Goal: Transaction & Acquisition: Purchase product/service

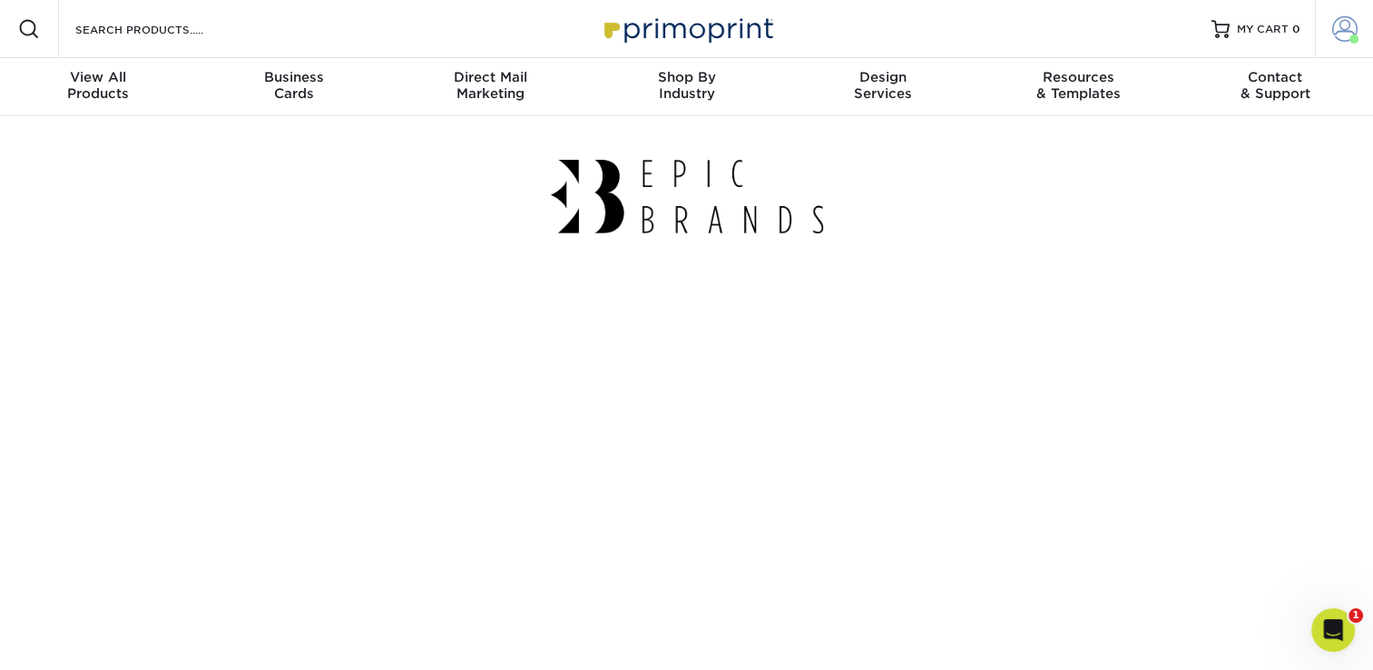
click at [1335, 37] on span at bounding box center [1344, 28] width 25 height 25
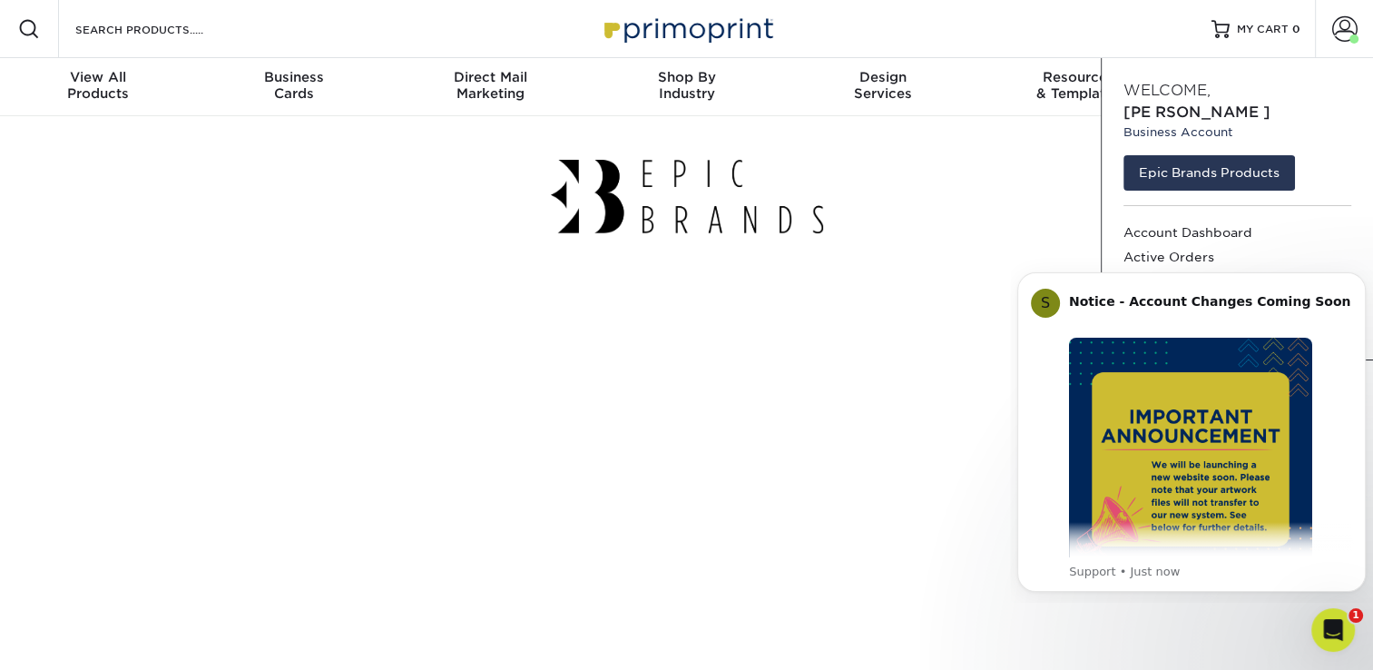
click at [1023, 187] on div at bounding box center [687, 196] width 1062 height 161
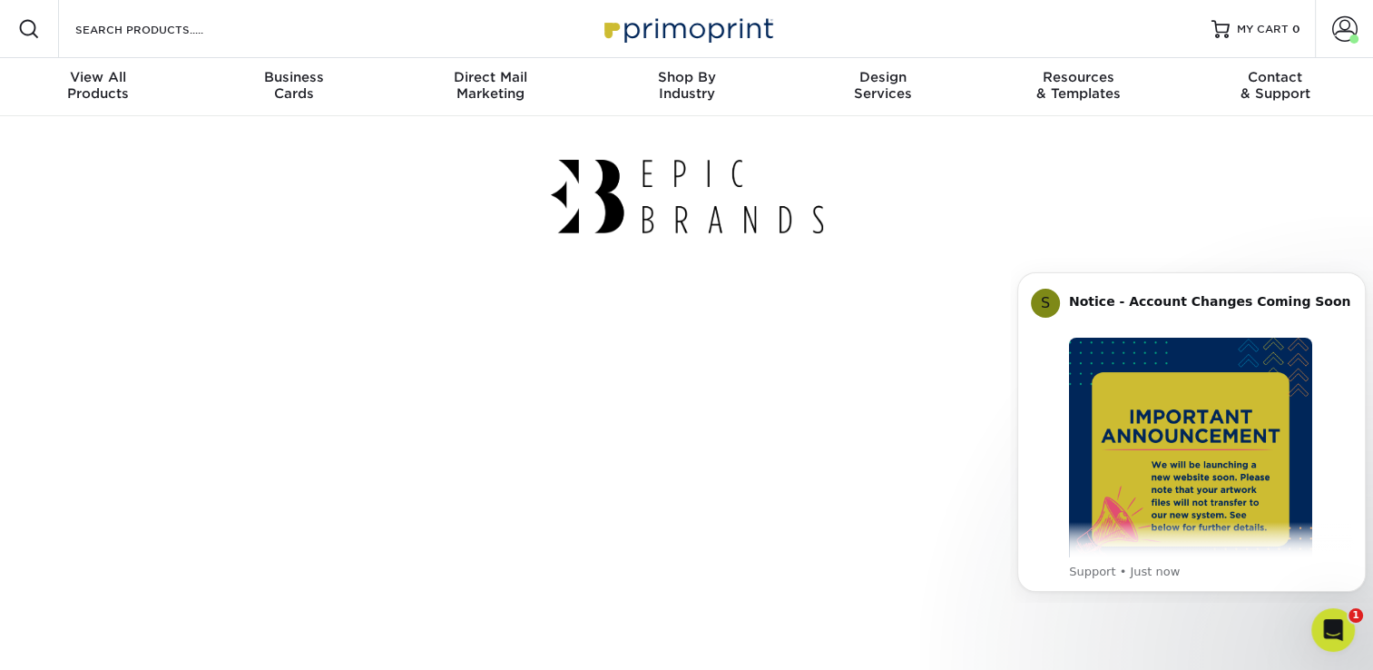
click at [1091, 204] on div at bounding box center [687, 196] width 1062 height 161
click at [1343, 24] on span at bounding box center [1344, 28] width 25 height 25
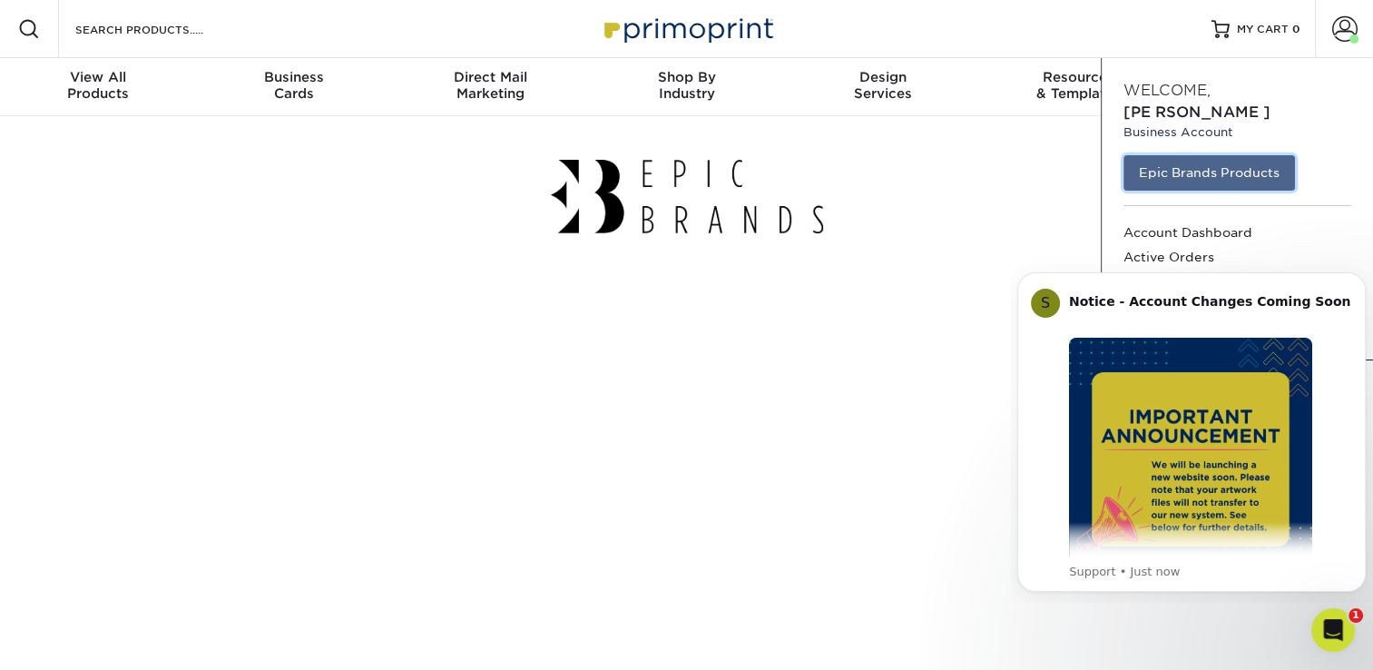
click at [1176, 160] on link "Epic Brands Products" at bounding box center [1208, 172] width 171 height 34
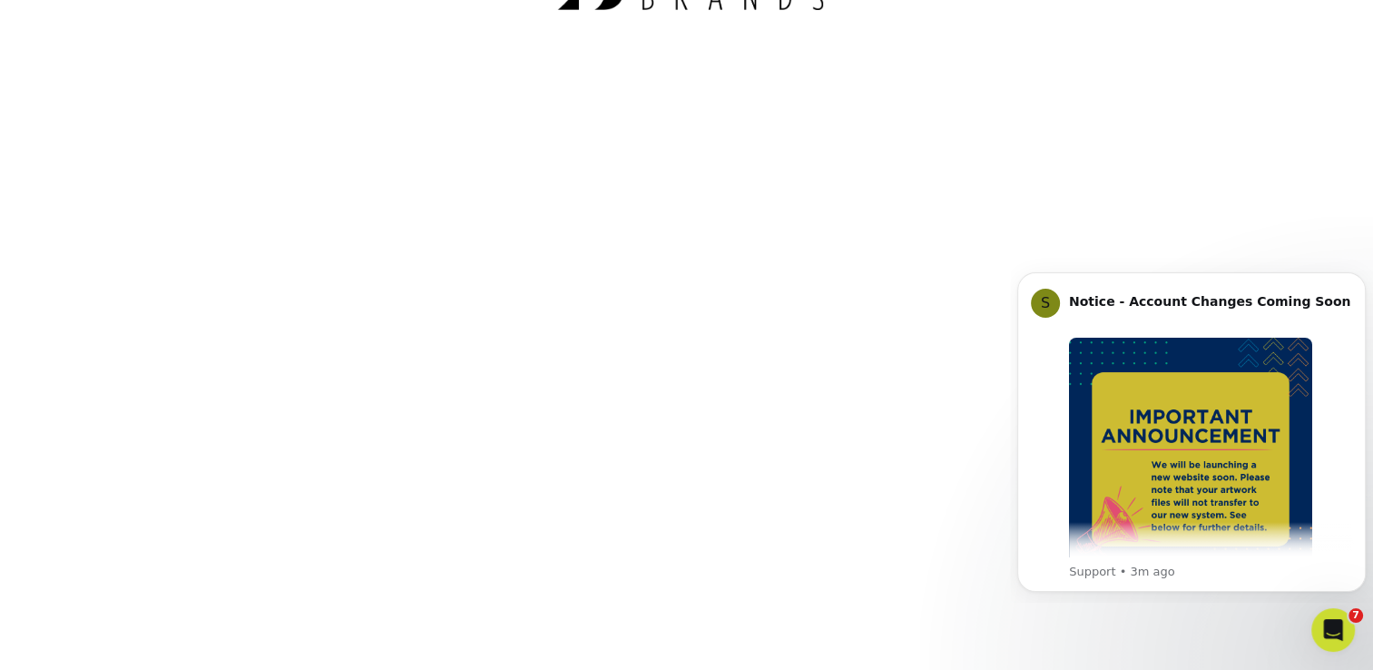
scroll to position [224, 0]
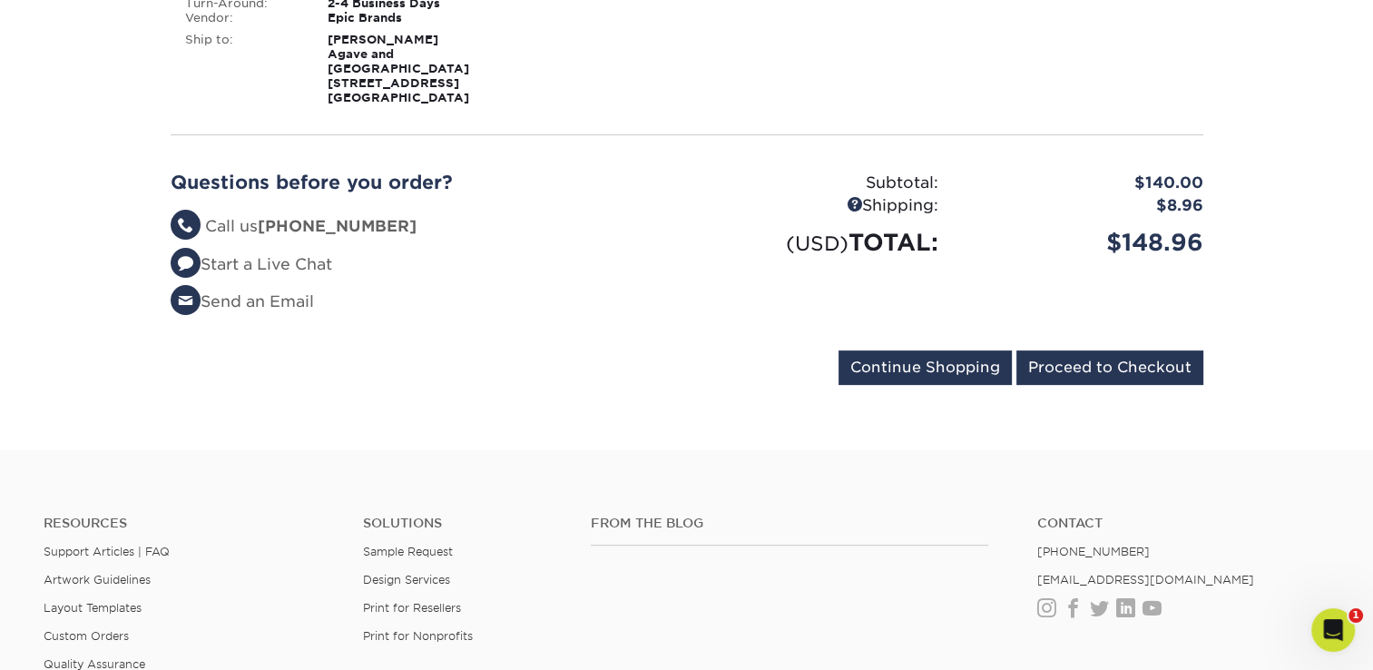
scroll to position [518, 0]
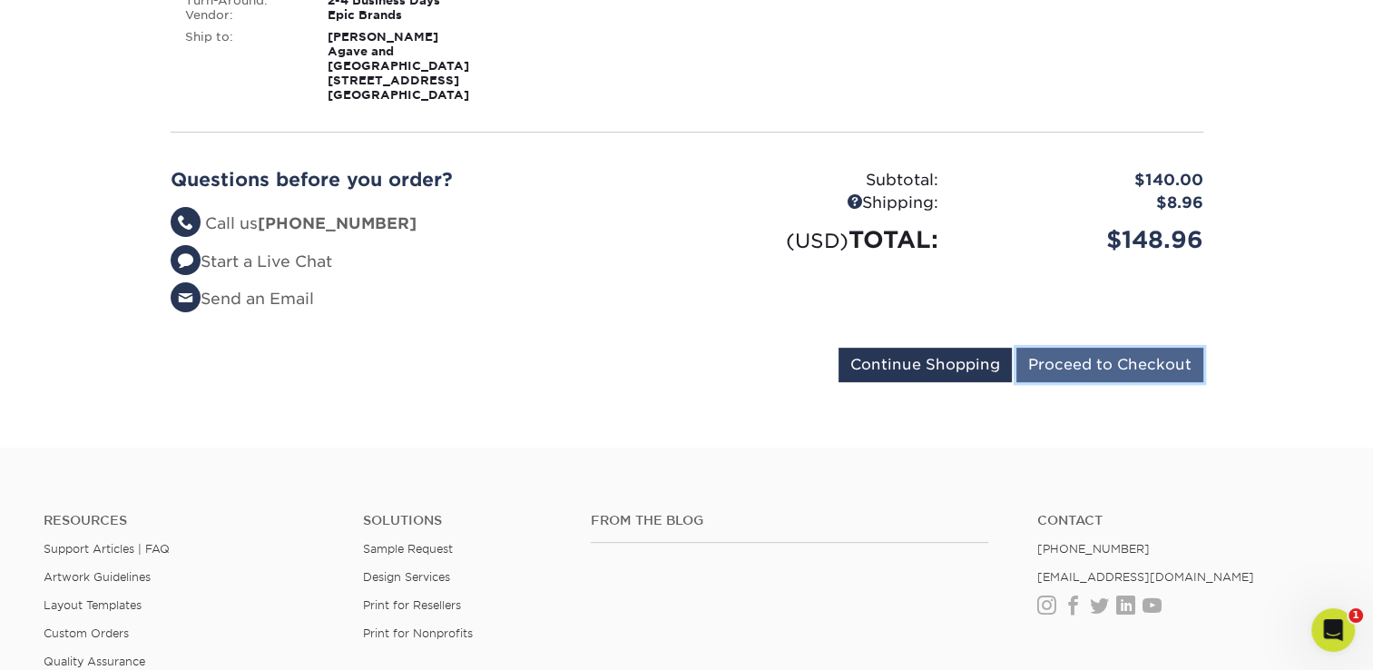
click at [1135, 382] on input "Proceed to Checkout" at bounding box center [1109, 364] width 187 height 34
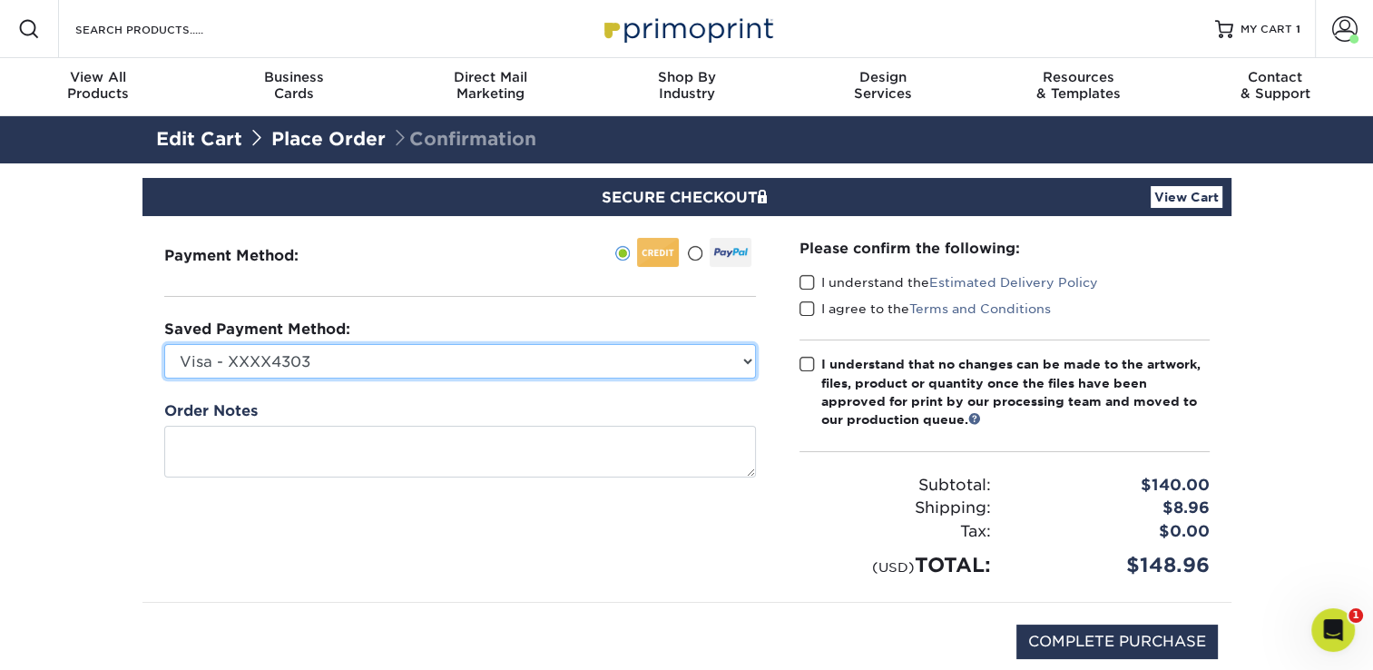
click at [523, 360] on select "Visa - XXXX4303 Visa - XXXX7148 Visa - XXXX3095 New Credit Card" at bounding box center [460, 361] width 592 height 34
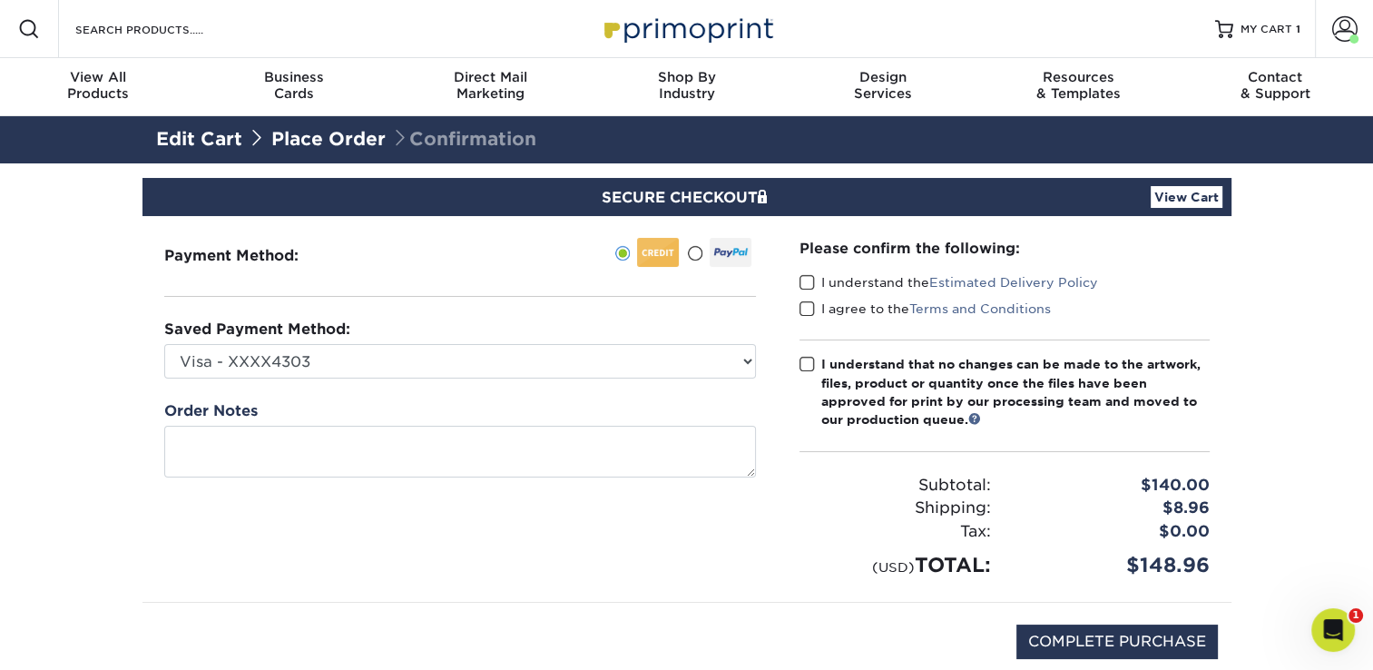
click at [523, 287] on div "Payment Method:" at bounding box center [459, 409] width 635 height 386
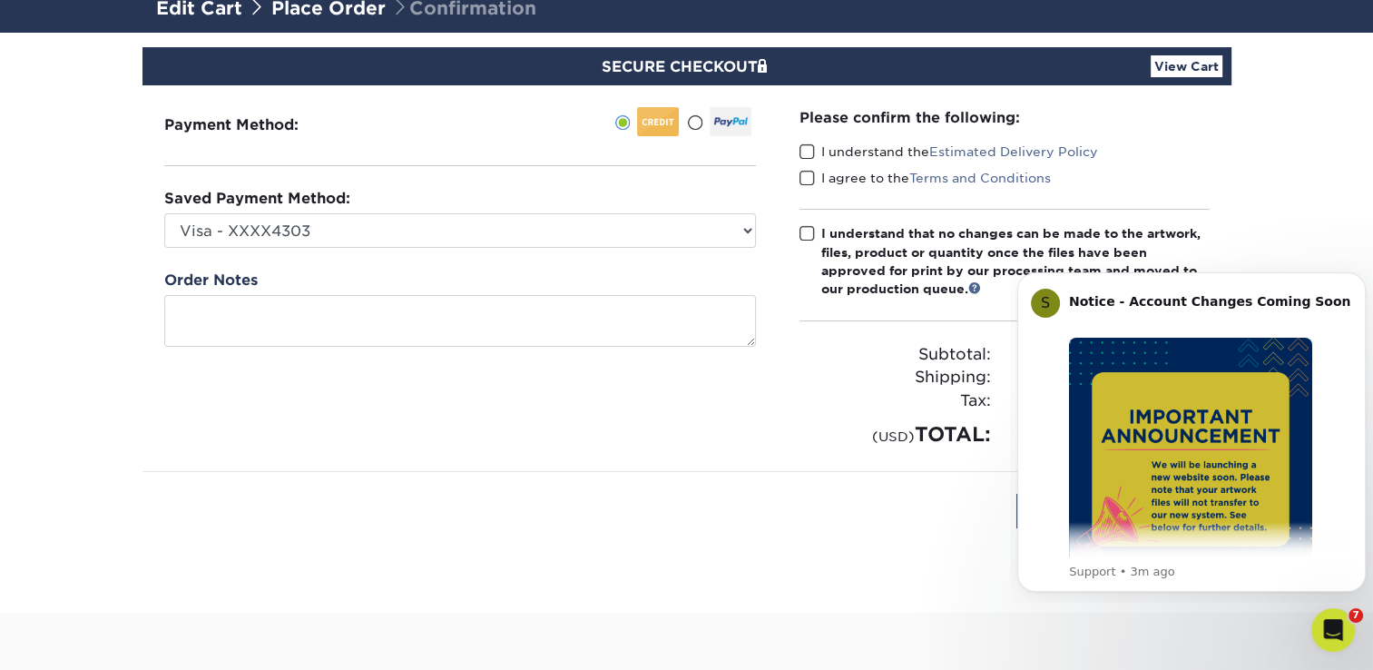
scroll to position [147, 0]
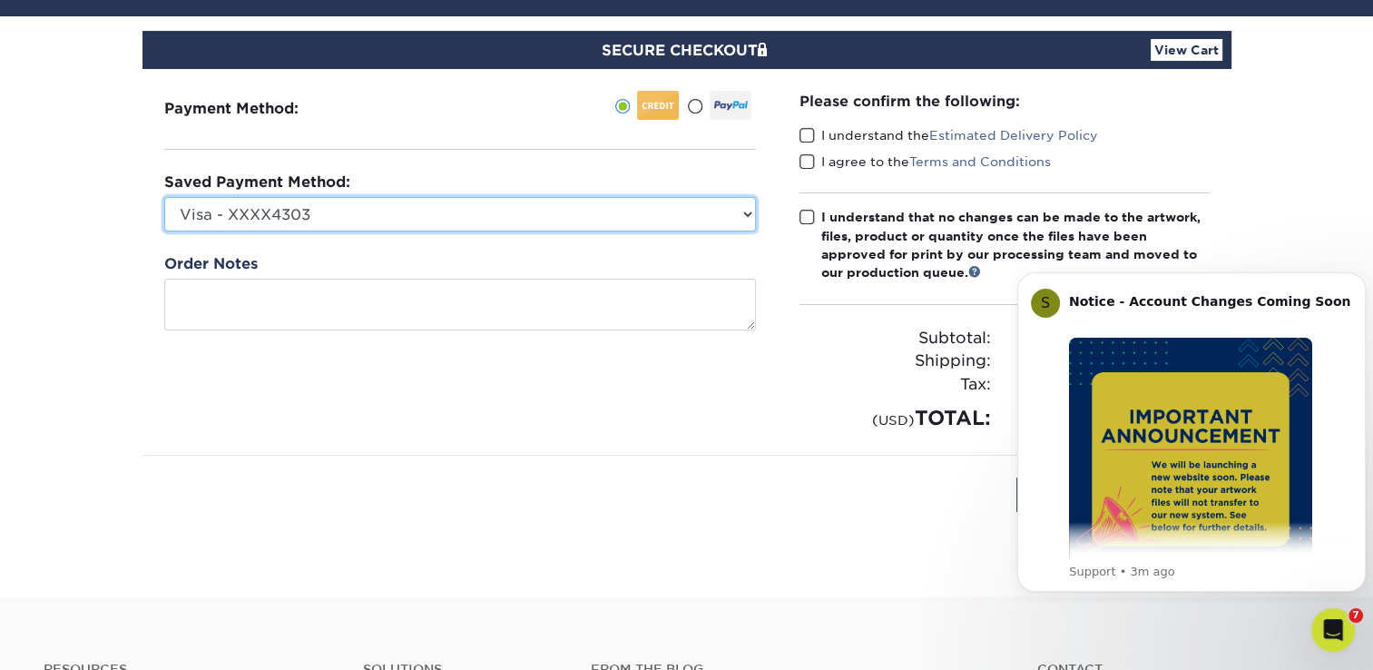
click at [681, 206] on select "Visa - XXXX4303 Visa - XXXX7148 Visa - XXXX3095 New Credit Card" at bounding box center [460, 214] width 592 height 34
select select
click at [164, 197] on select "Visa - XXXX4303 Visa - XXXX7148 Visa - XXXX3095 New Credit Card" at bounding box center [460, 214] width 592 height 34
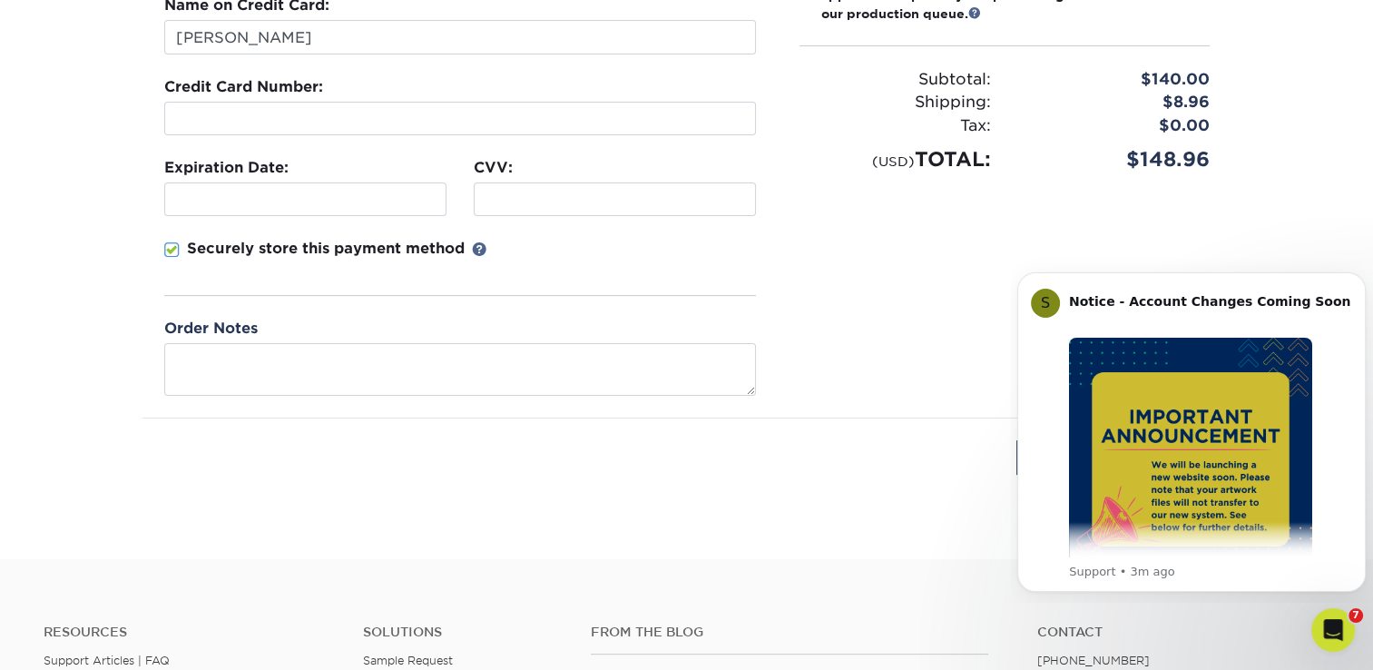
scroll to position [0, 0]
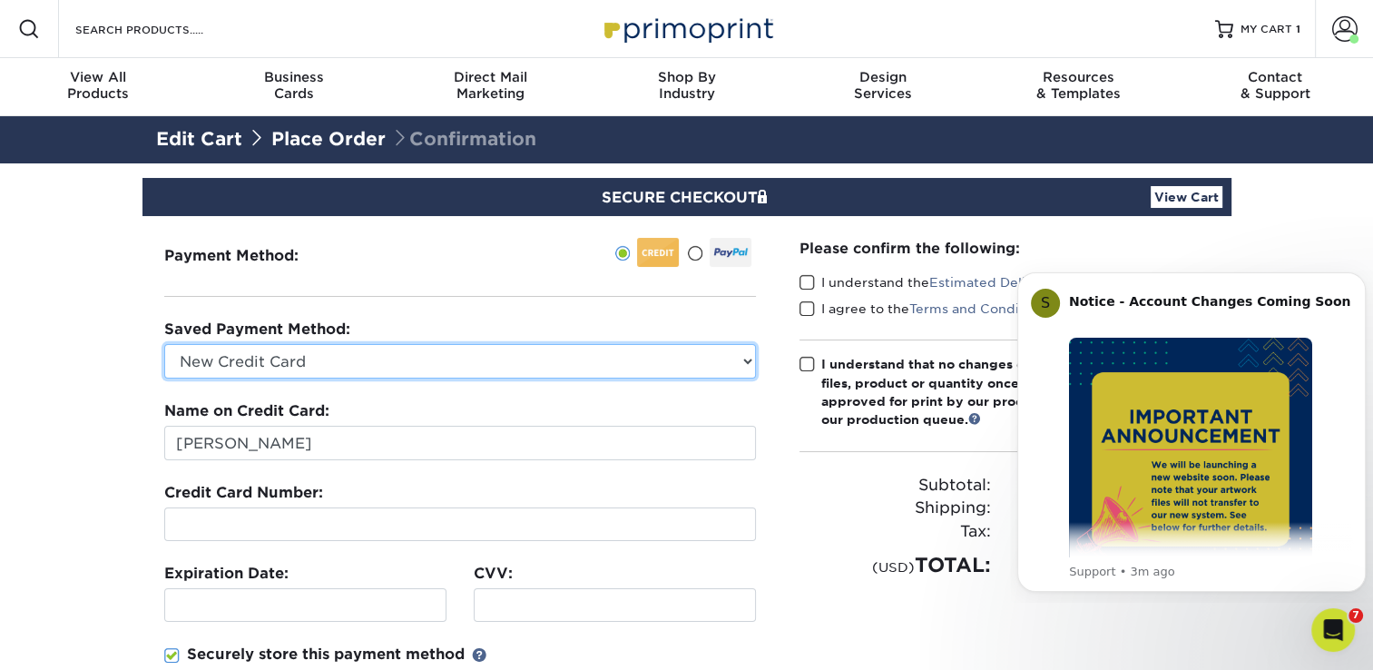
click at [417, 359] on select "Visa - XXXX4303 Visa - XXXX7148 Visa - XXXX3095 New Credit Card" at bounding box center [460, 361] width 592 height 34
click at [164, 344] on select "Visa - XXXX4303 Visa - XXXX7148 Visa - XXXX3095 New Credit Card" at bounding box center [460, 361] width 592 height 34
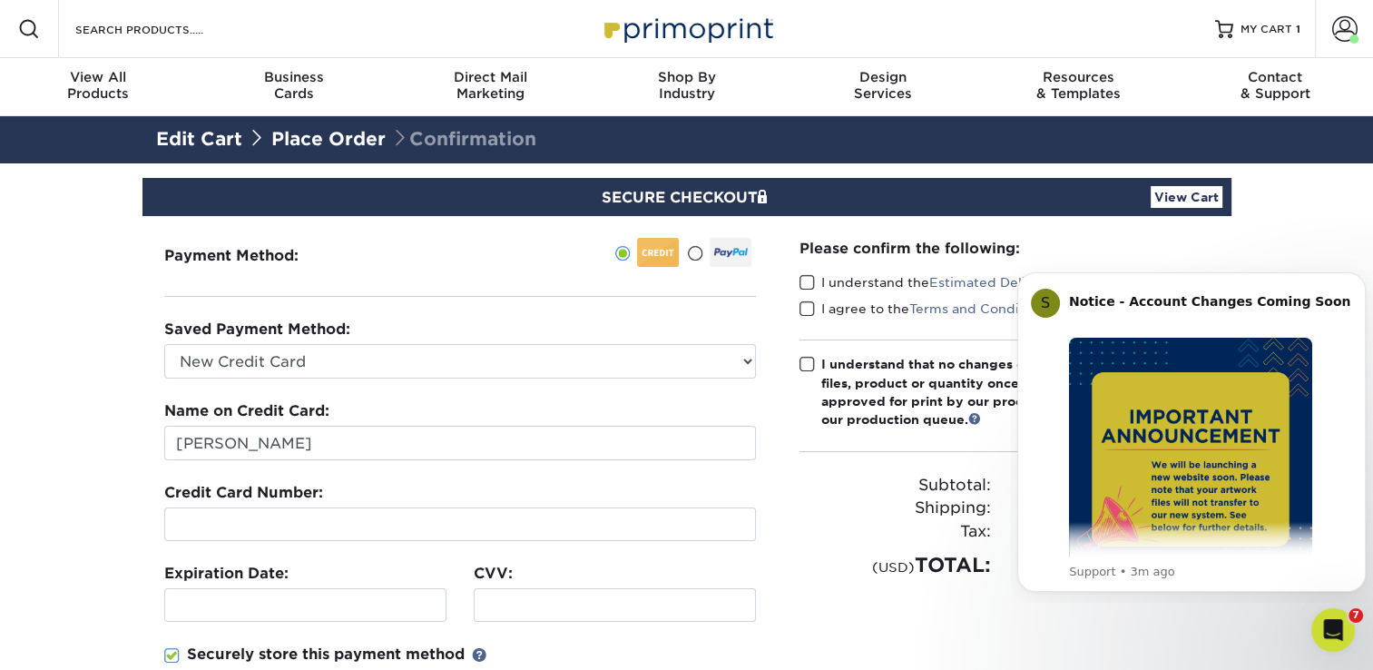
click at [291, 593] on div at bounding box center [305, 605] width 282 height 34
click at [495, 593] on div at bounding box center [615, 605] width 282 height 34
click at [586, 633] on fieldset "Name on Credit Card: Ross Ahmann Credit Card Number: Expiration Date: CVV:" at bounding box center [460, 561] width 592 height 323
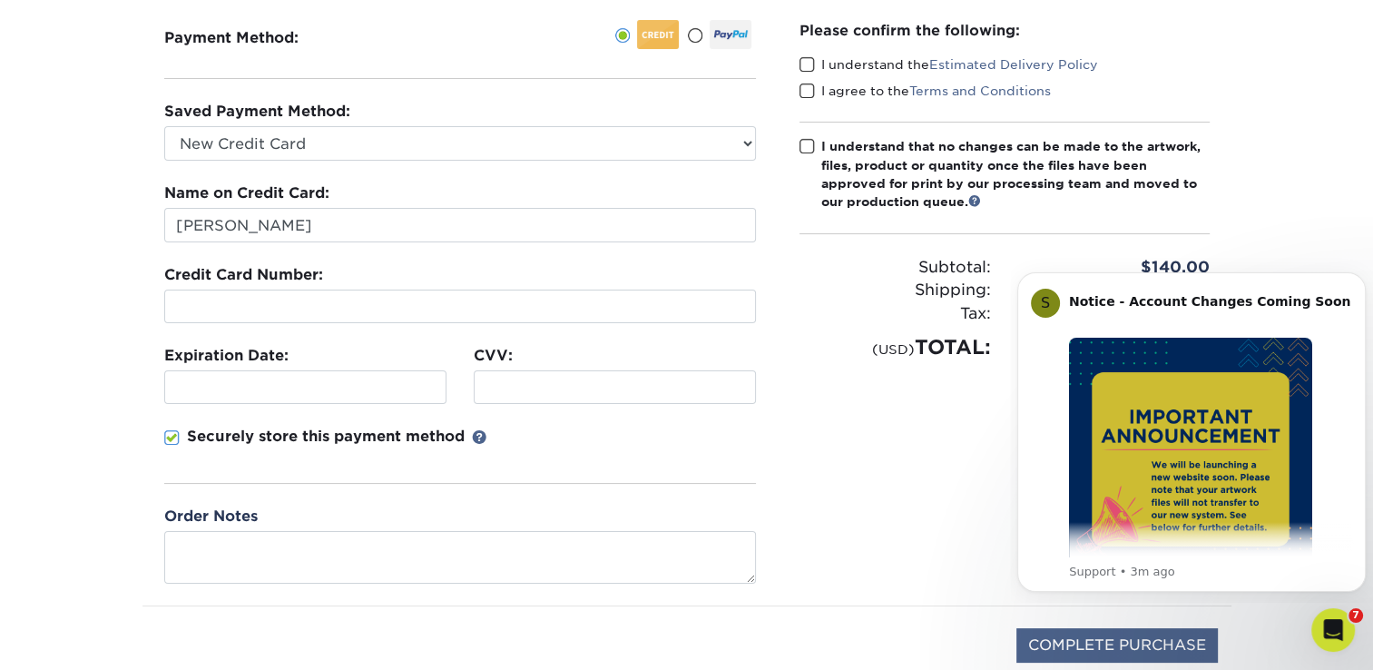
scroll to position [218, 0]
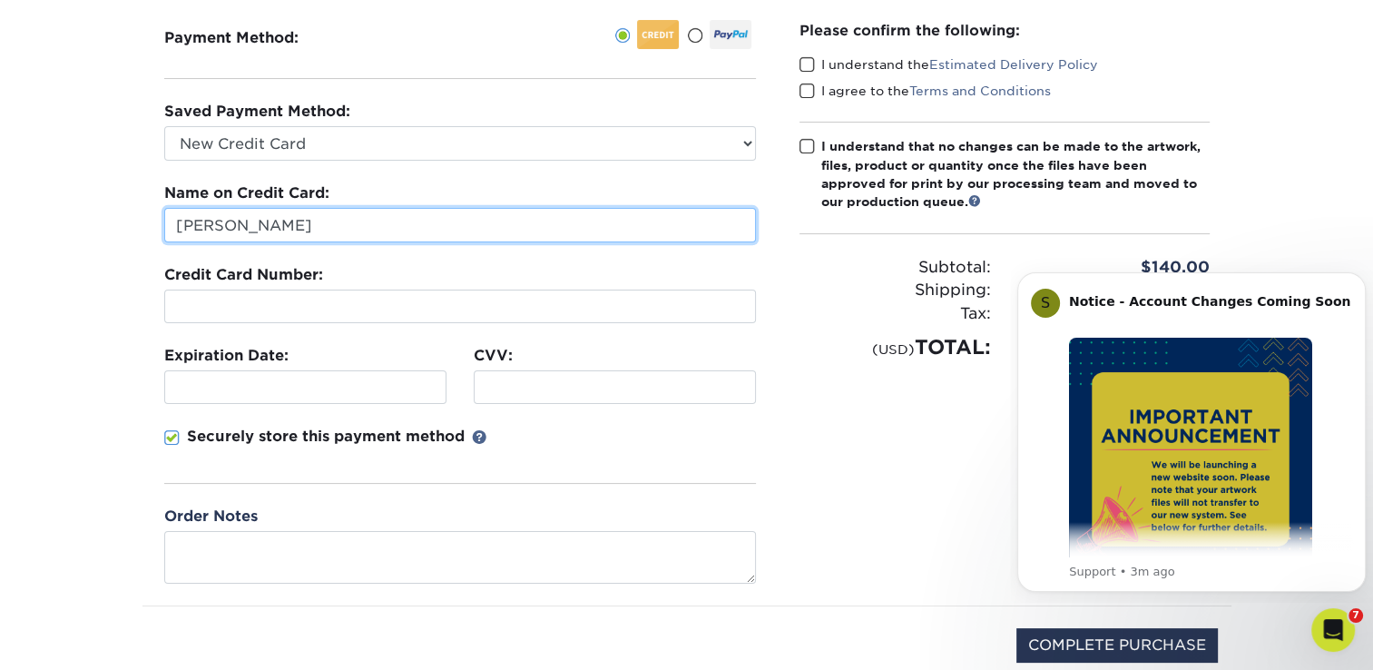
click at [209, 223] on input "Ross Ahmann" at bounding box center [460, 225] width 592 height 34
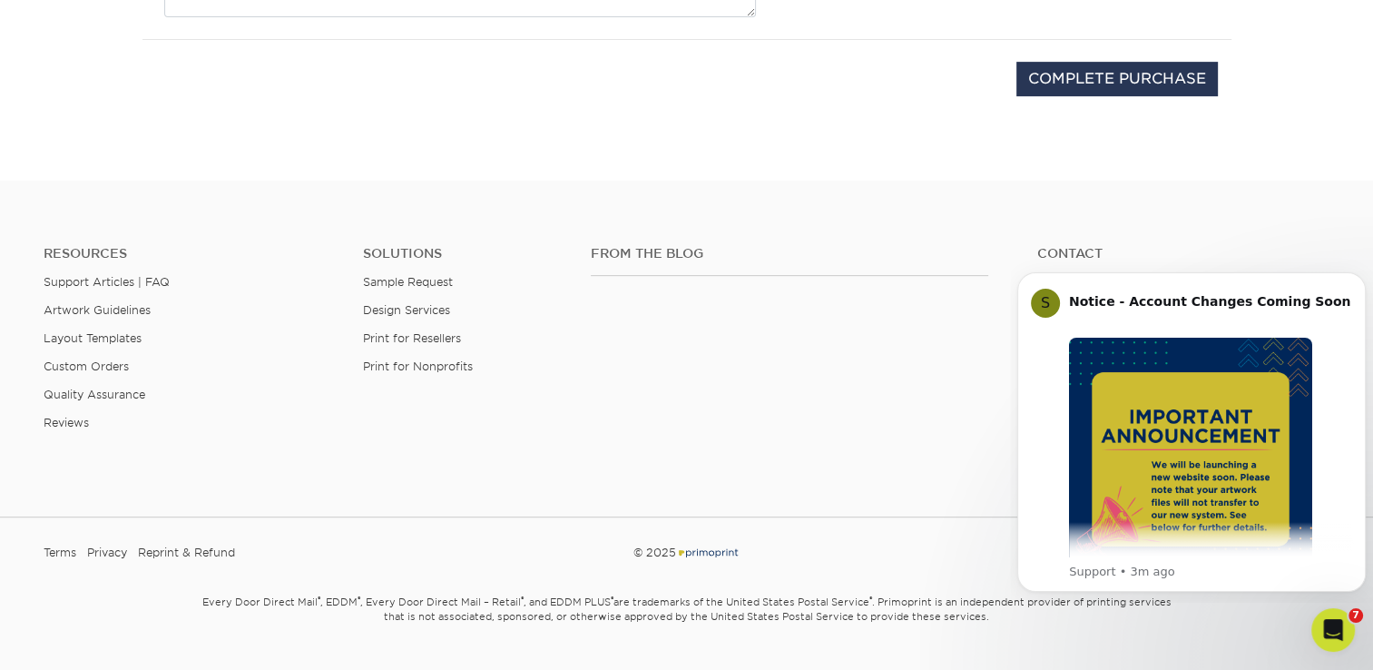
scroll to position [783, 0]
type input "Paul Ahmann"
click at [1090, 83] on input "COMPLETE PURCHASE" at bounding box center [1116, 80] width 201 height 34
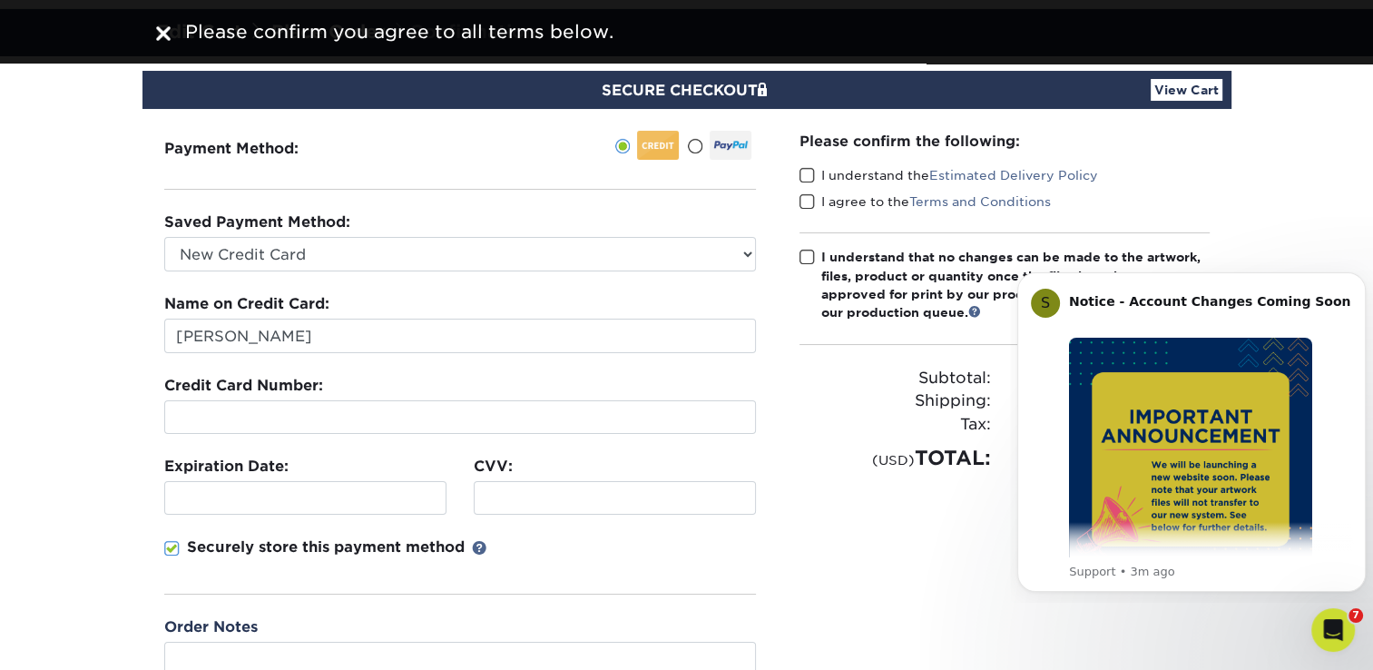
scroll to position [103, 0]
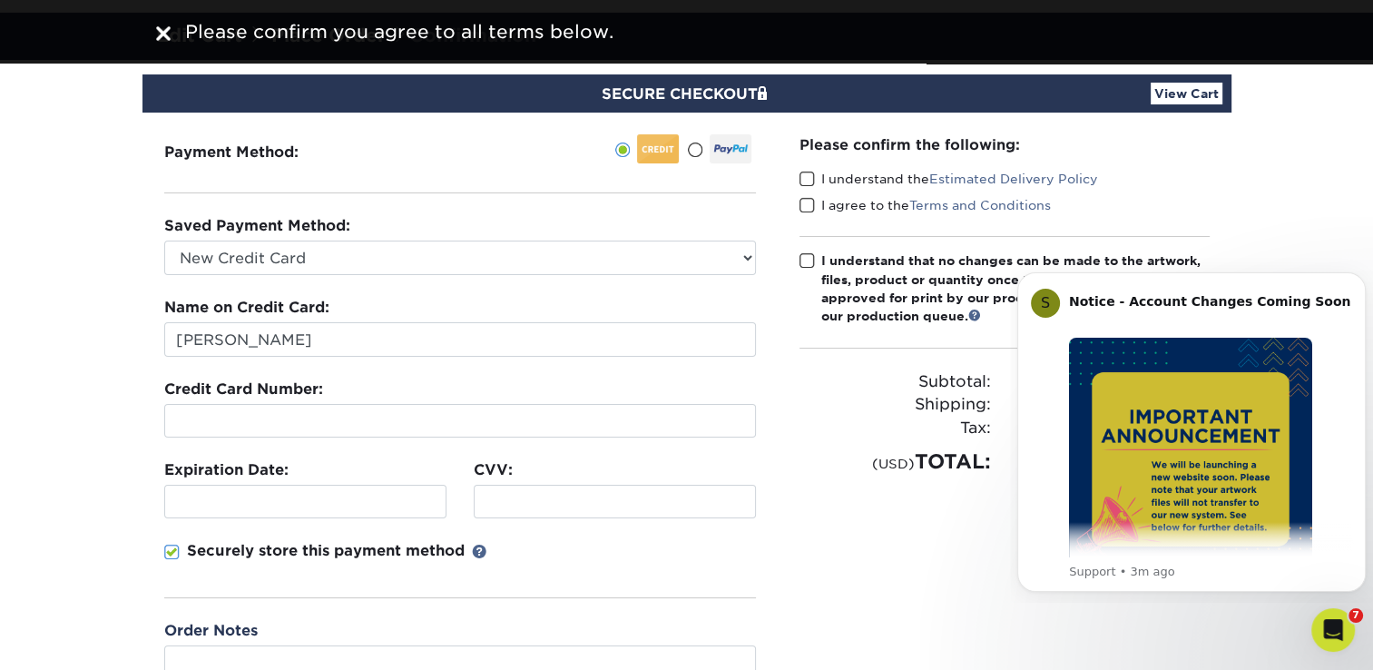
click at [804, 174] on span at bounding box center [806, 179] width 15 height 17
click at [0, 0] on input "I understand the Estimated Delivery Policy" at bounding box center [0, 0] width 0 height 0
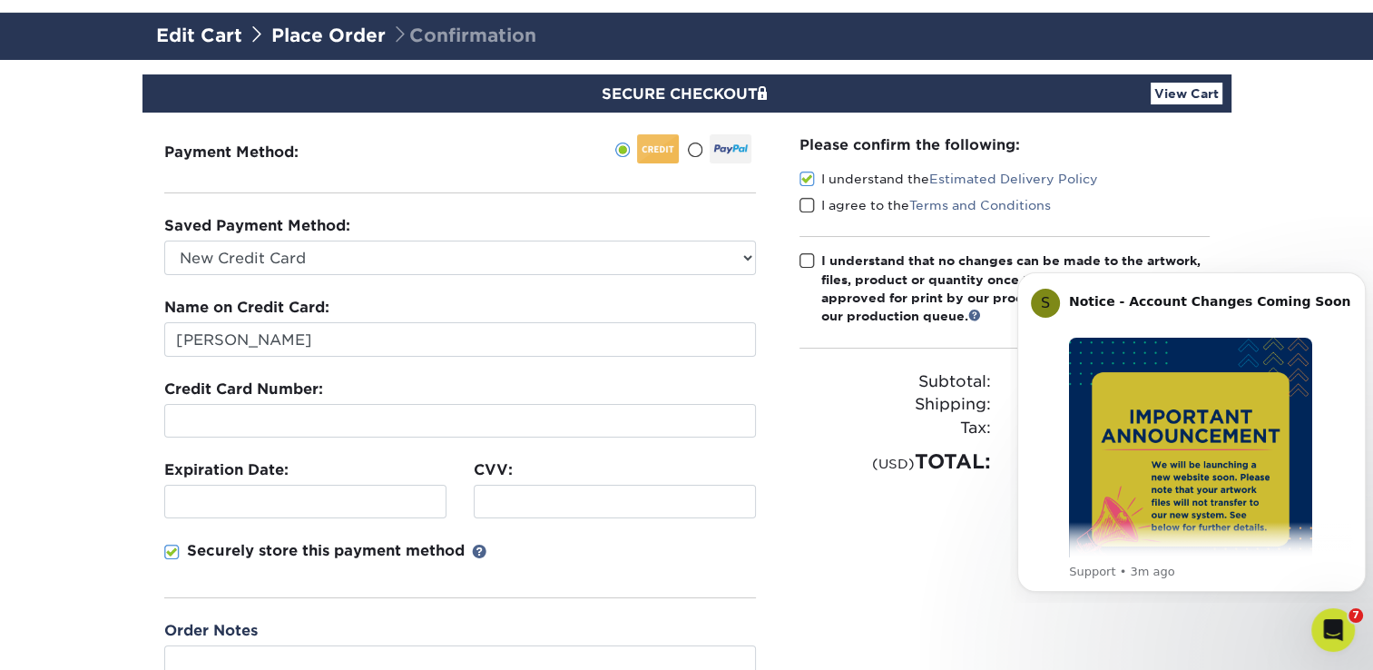
click at [804, 210] on span at bounding box center [806, 205] width 15 height 17
click at [0, 0] on input "I agree to the Terms and Conditions" at bounding box center [0, 0] width 0 height 0
click at [805, 266] on span at bounding box center [806, 260] width 15 height 17
click at [0, 0] on input "I understand that no changes can be made to the artwork, files, product or quan…" at bounding box center [0, 0] width 0 height 0
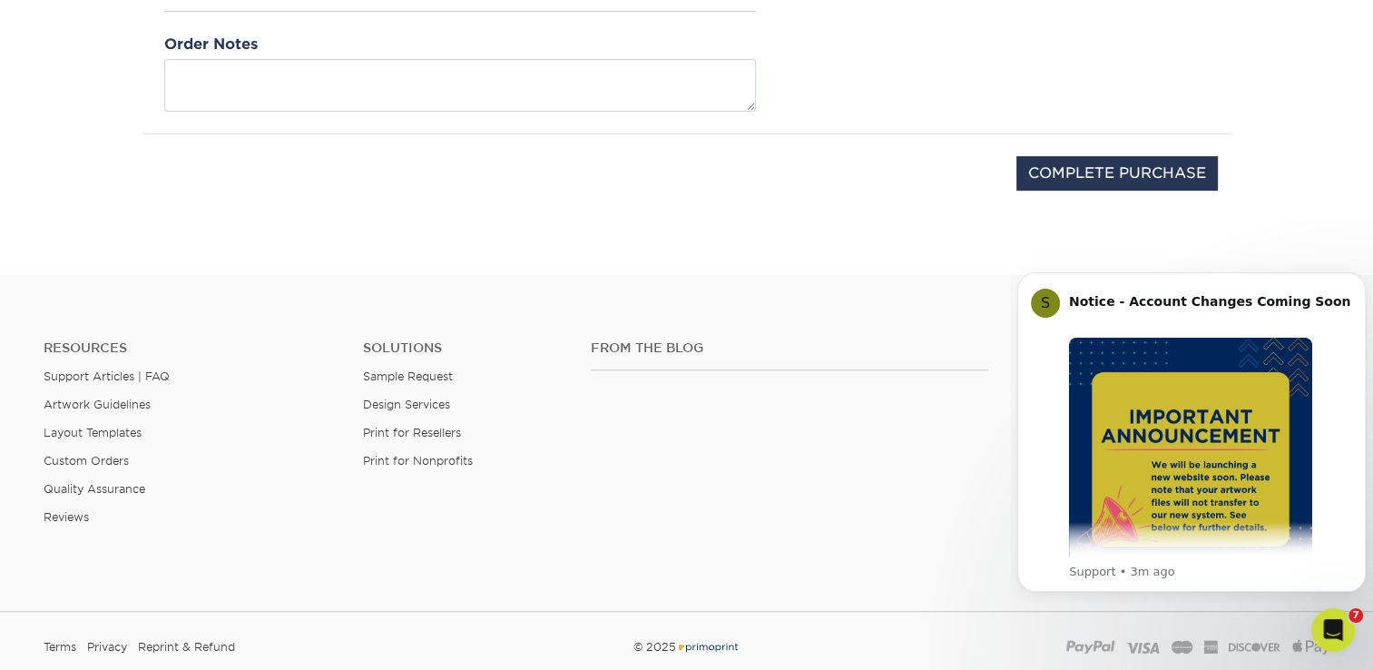
scroll to position [822, 0]
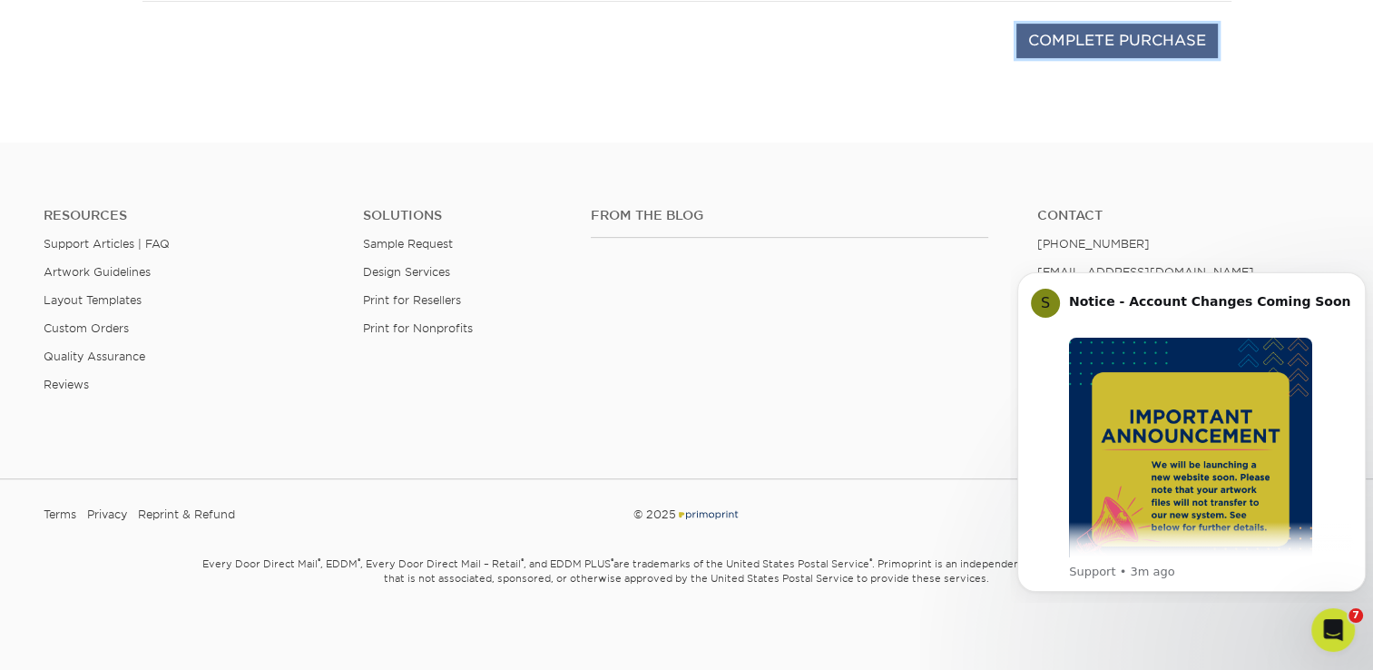
click at [1144, 44] on input "COMPLETE PURCHASE" at bounding box center [1116, 41] width 201 height 34
type input "PROCESSING, PLEASE WAIT..."
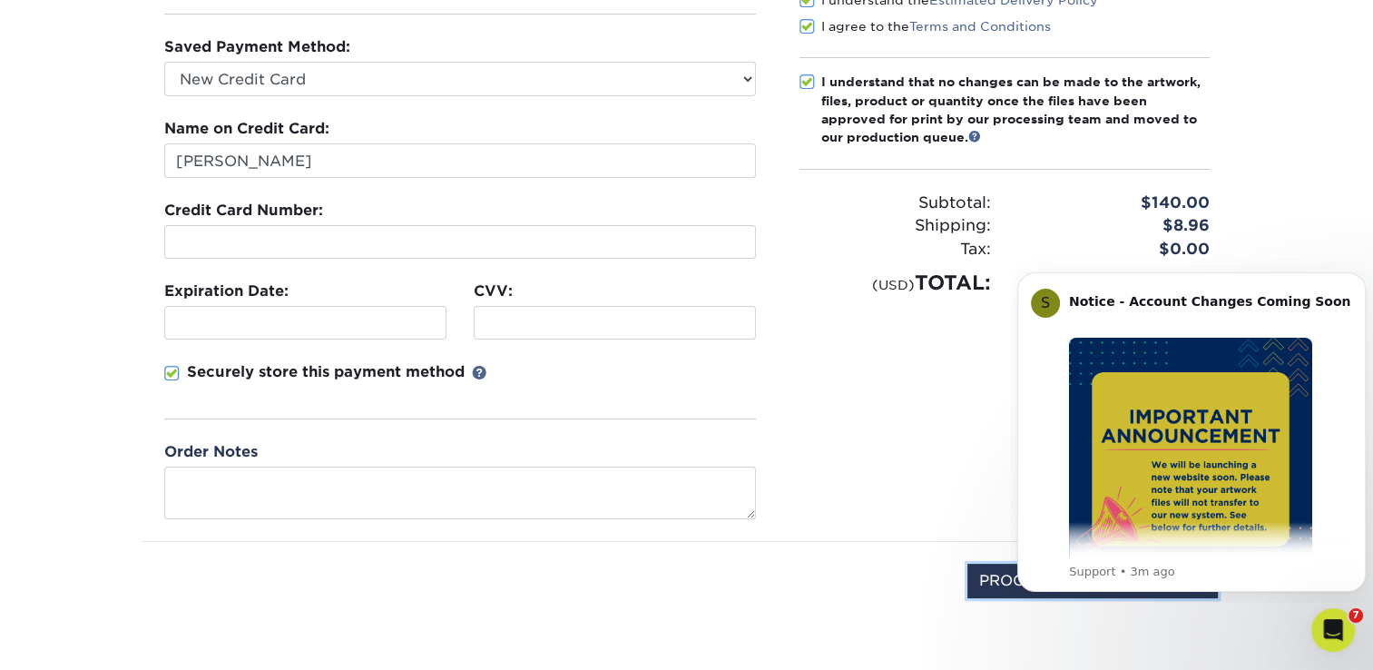
scroll to position [281, 0]
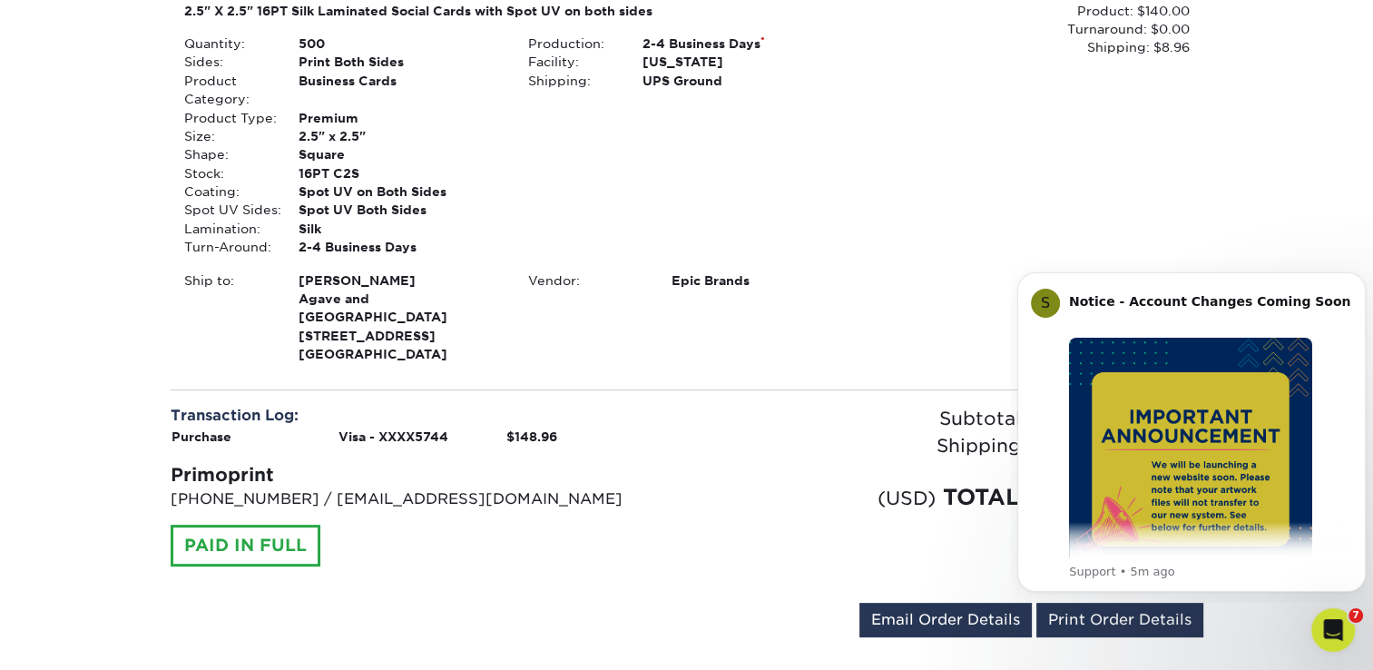
scroll to position [501, 0]
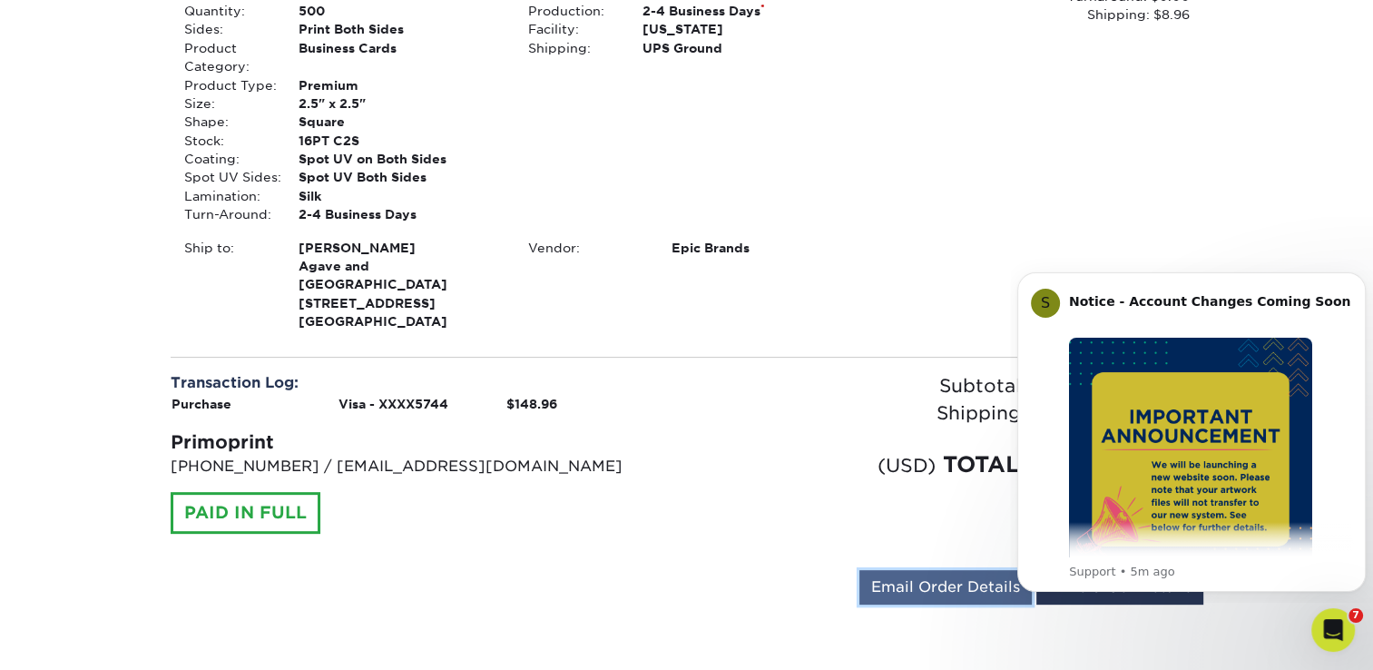
click at [925, 570] on link "Email Order Details" at bounding box center [945, 587] width 172 height 34
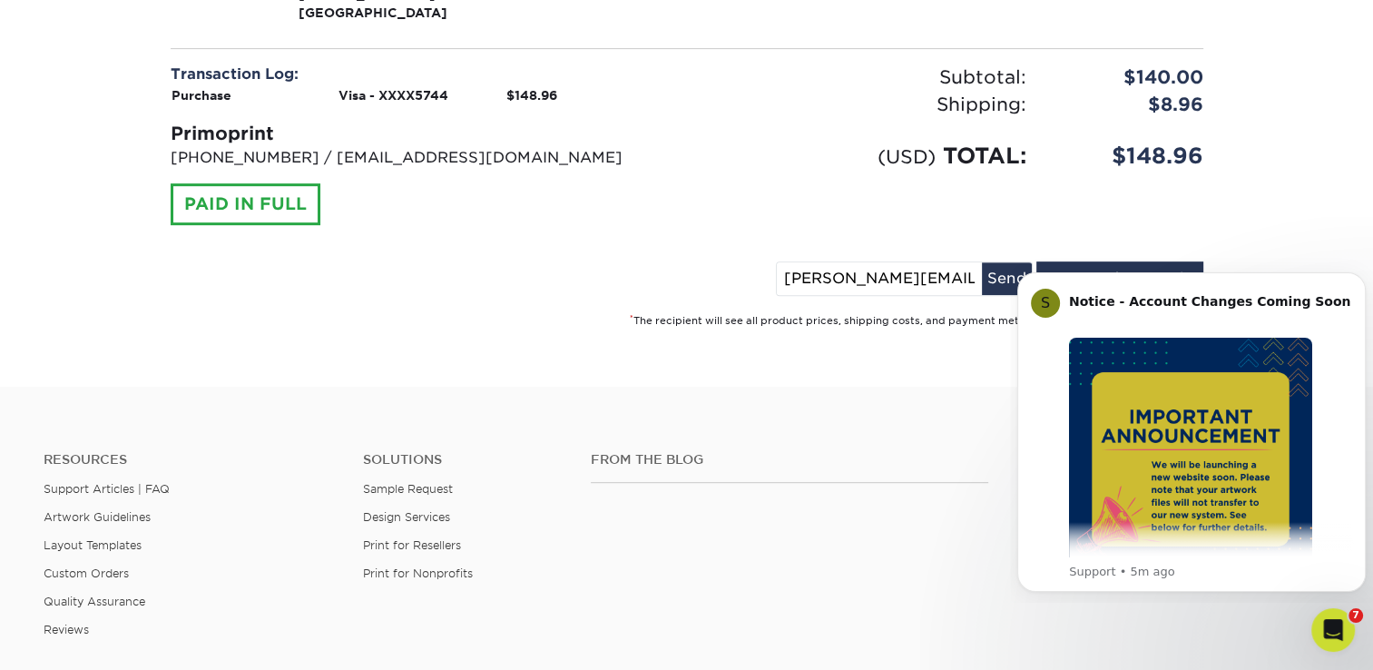
scroll to position [816, 0]
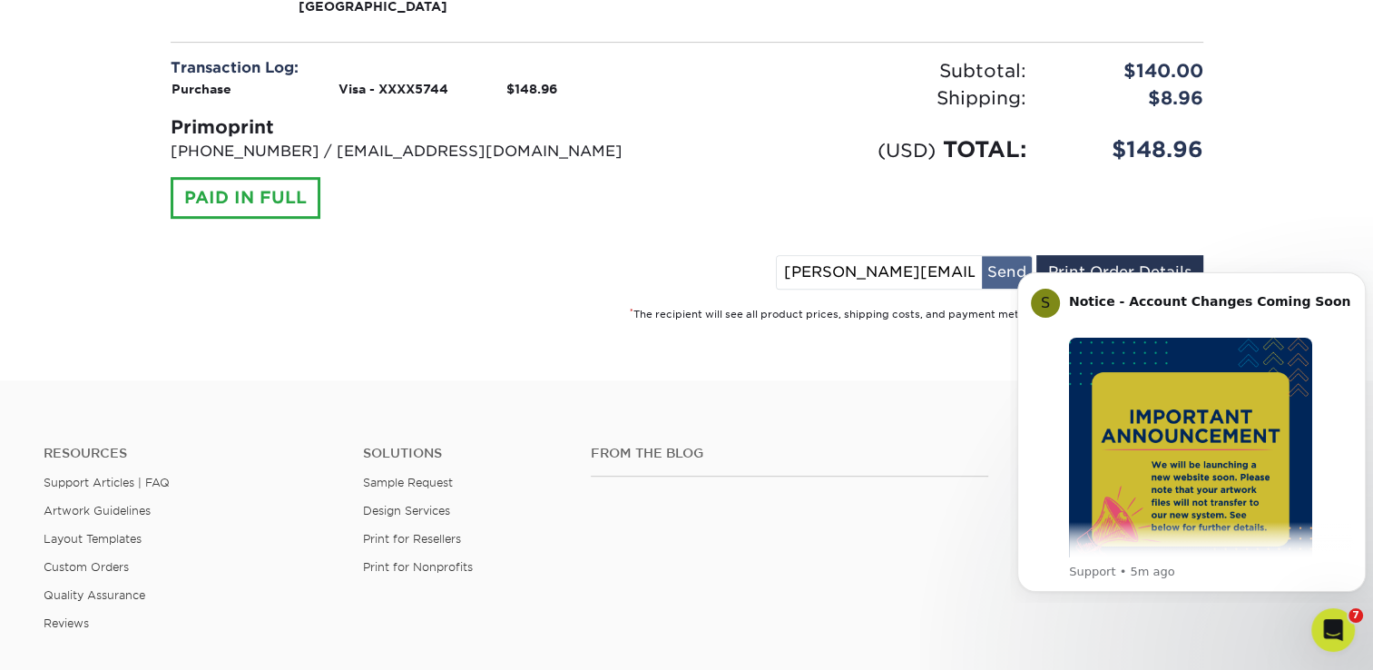
click at [1022, 256] on button "Send" at bounding box center [1007, 272] width 50 height 33
